Goal: Task Accomplishment & Management: Use online tool/utility

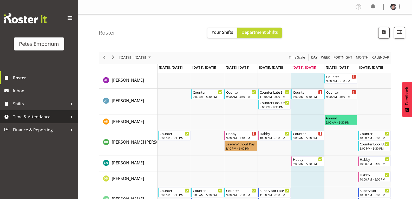
drag, startPoint x: 40, startPoint y: 119, endPoint x: 42, endPoint y: 115, distance: 4.3
click at [40, 118] on span "Time & Attendance" at bounding box center [40, 117] width 55 height 8
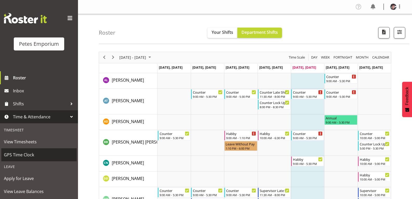
click at [28, 154] on span "GPS Time Clock" at bounding box center [39, 155] width 70 height 8
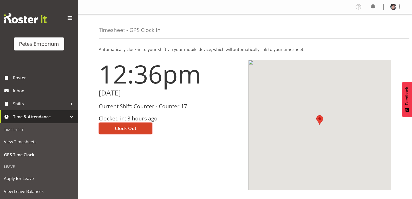
click at [117, 130] on span "Clock Out" at bounding box center [126, 128] width 22 height 7
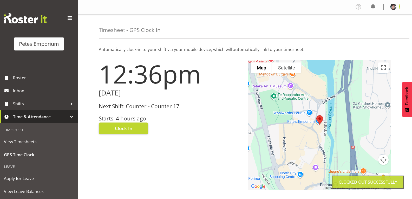
click at [400, 9] on span at bounding box center [400, 6] width 6 height 6
click at [375, 25] on link "Log Out" at bounding box center [378, 27] width 50 height 9
